Goal: Transaction & Acquisition: Purchase product/service

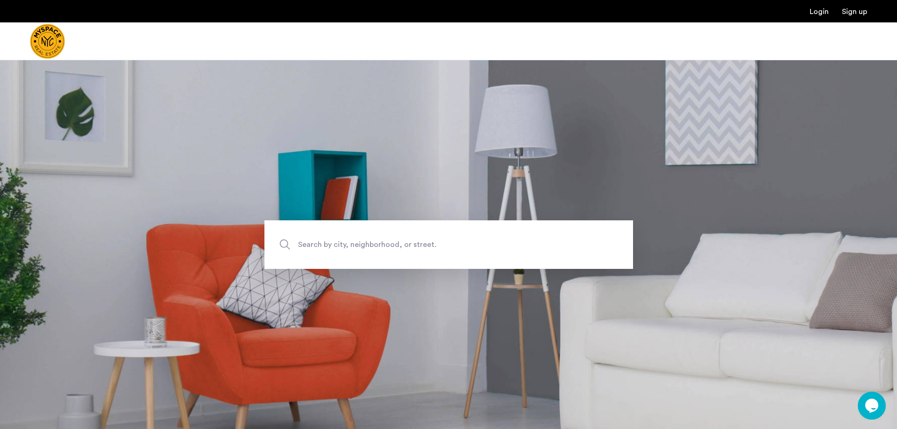
click at [416, 245] on span "Search by city, neighborhood, or street." at bounding box center [427, 244] width 258 height 13
click at [416, 245] on input "Search by city, neighborhood, or street." at bounding box center [448, 245] width 369 height 49
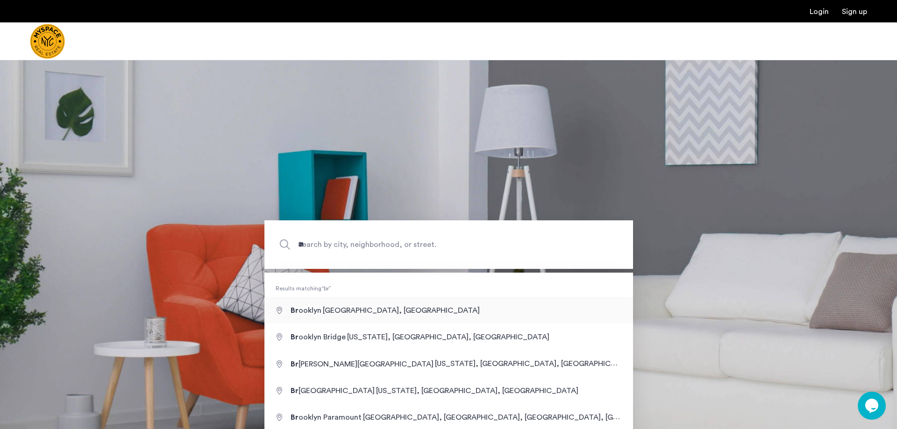
type input "**********"
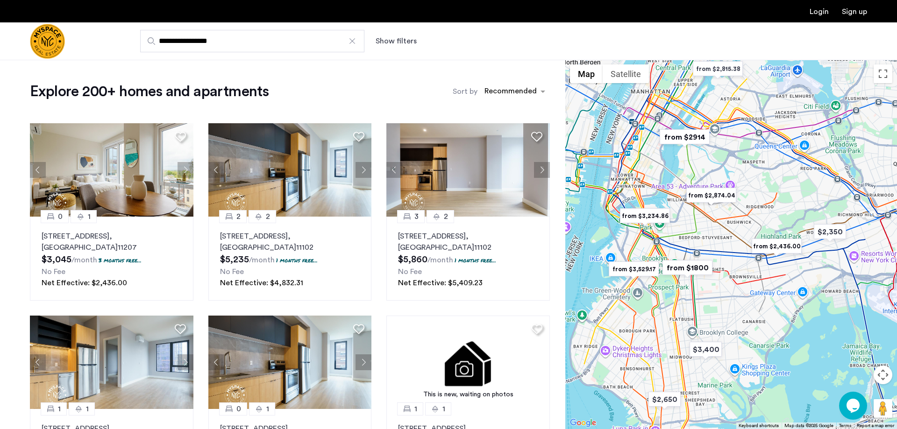
click at [729, 226] on div at bounding box center [731, 245] width 332 height 370
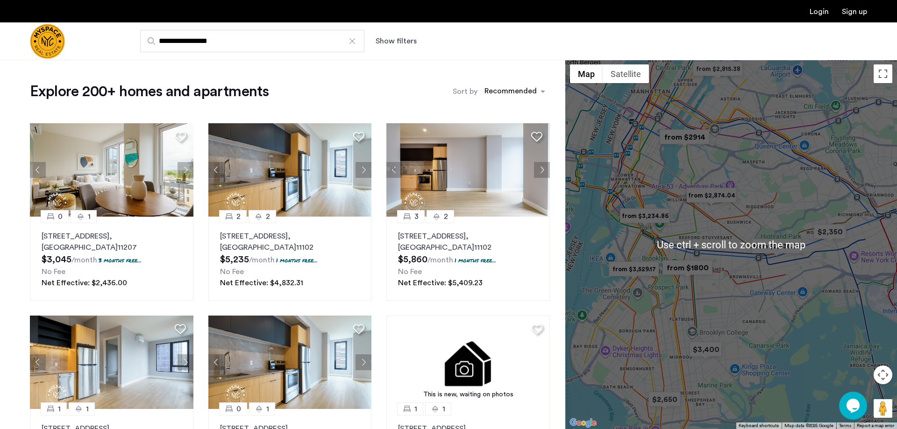
click at [713, 194] on img "from $2,874.04" at bounding box center [711, 195] width 57 height 21
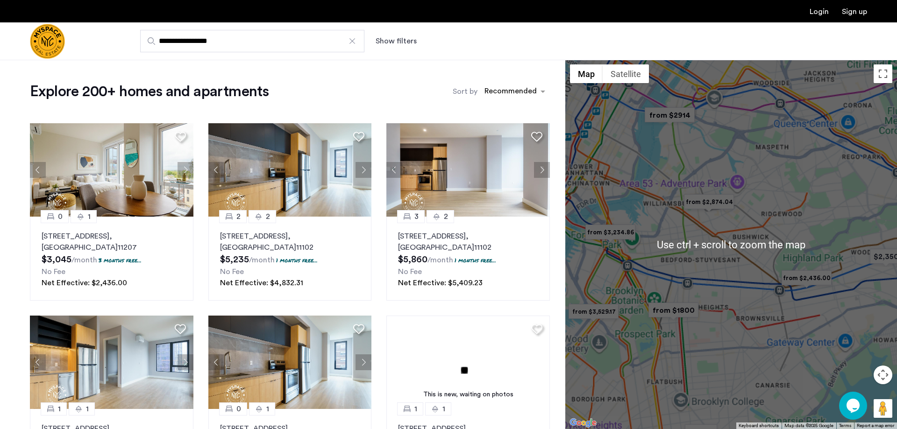
click at [713, 194] on div "To navigate, press the arrow keys." at bounding box center [731, 245] width 332 height 370
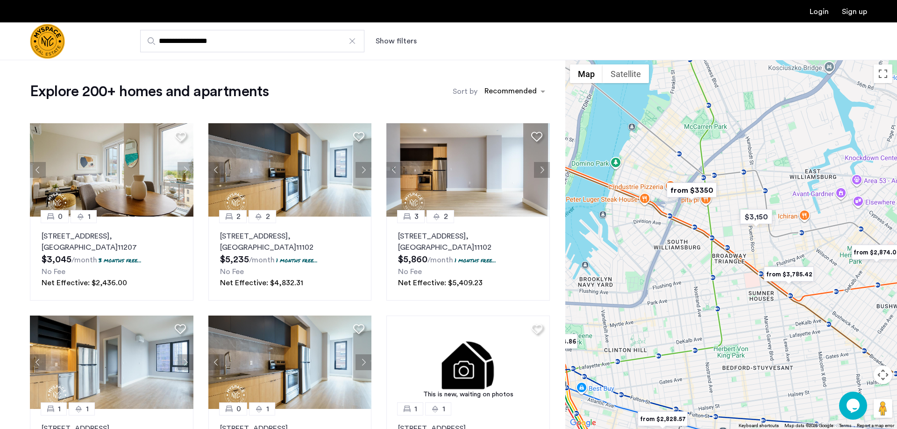
drag, startPoint x: 679, startPoint y: 282, endPoint x: 748, endPoint y: 280, distance: 69.6
click at [748, 280] on div "To navigate, press the arrow keys." at bounding box center [731, 245] width 332 height 370
